Goal: Task Accomplishment & Management: Manage account settings

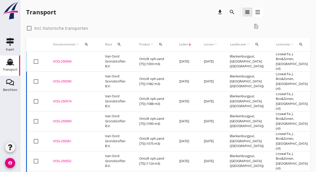
click at [100, 59] on td "Van Oord Grondstoffen B.V." at bounding box center [116, 62] width 34 height 20
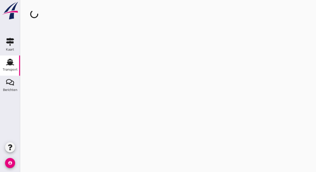
click at [100, 59] on div "cancel You are impersonating another user." at bounding box center [168, 86] width 296 height 172
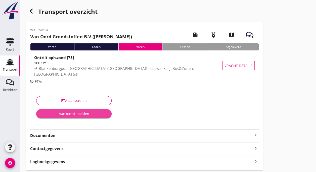
click at [86, 115] on div "Aankomst melden" at bounding box center [73, 113] width 67 height 5
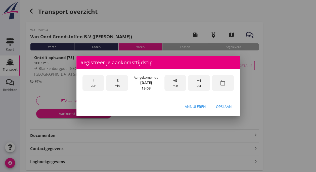
click at [95, 83] on div "-1 uur" at bounding box center [94, 83] width 22 height 16
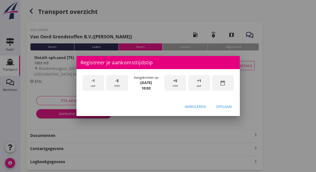
click at [178, 85] on div "+5 min" at bounding box center [176, 83] width 22 height 16
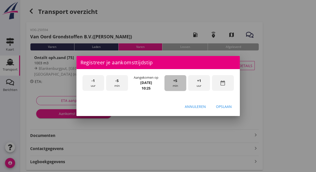
click at [178, 85] on div "+5 min" at bounding box center [176, 83] width 22 height 16
click at [222, 105] on div "Opslaan" at bounding box center [224, 106] width 16 height 5
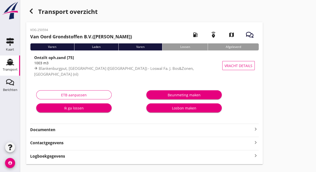
click at [73, 108] on div "Ik ga lossen" at bounding box center [73, 107] width 67 height 5
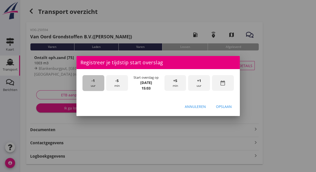
click at [94, 83] on span "-1" at bounding box center [93, 81] width 3 height 6
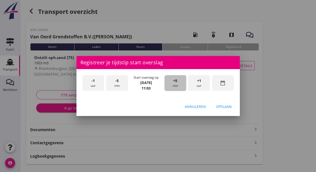
click at [175, 83] on span "+5" at bounding box center [175, 81] width 4 height 6
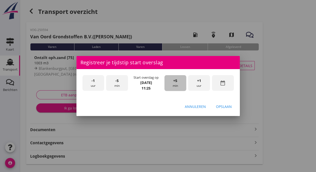
click at [175, 83] on span "+5" at bounding box center [175, 81] width 4 height 6
click at [223, 107] on div "Opslaan" at bounding box center [224, 106] width 16 height 5
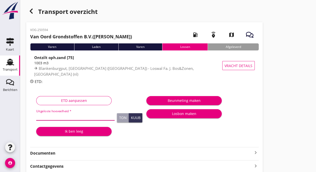
click at [65, 117] on input "Uitgeloste hoeveelheid *" at bounding box center [75, 116] width 79 height 8
